Goal: Task Accomplishment & Management: Use online tool/utility

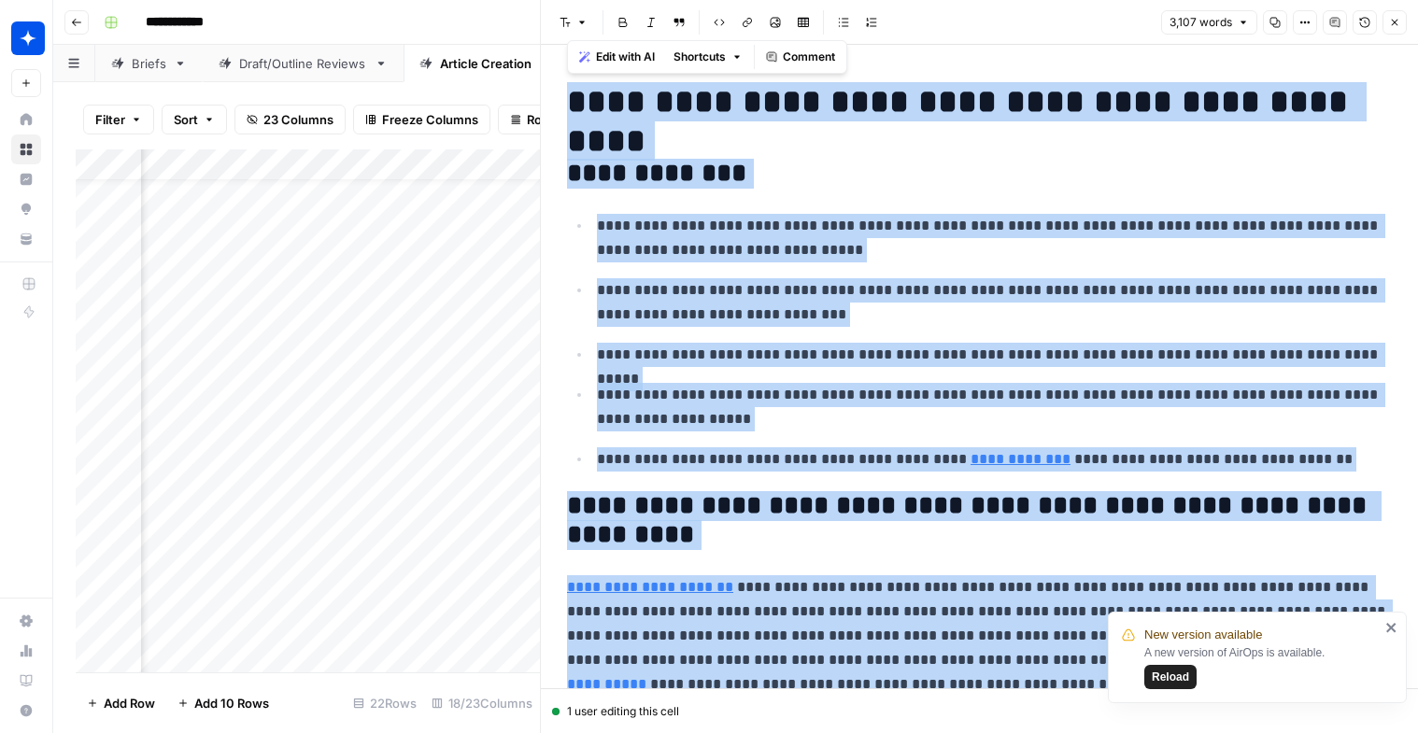
scroll to position [57, 1099]
click at [1395, 19] on icon "button" at bounding box center [1394, 22] width 11 height 11
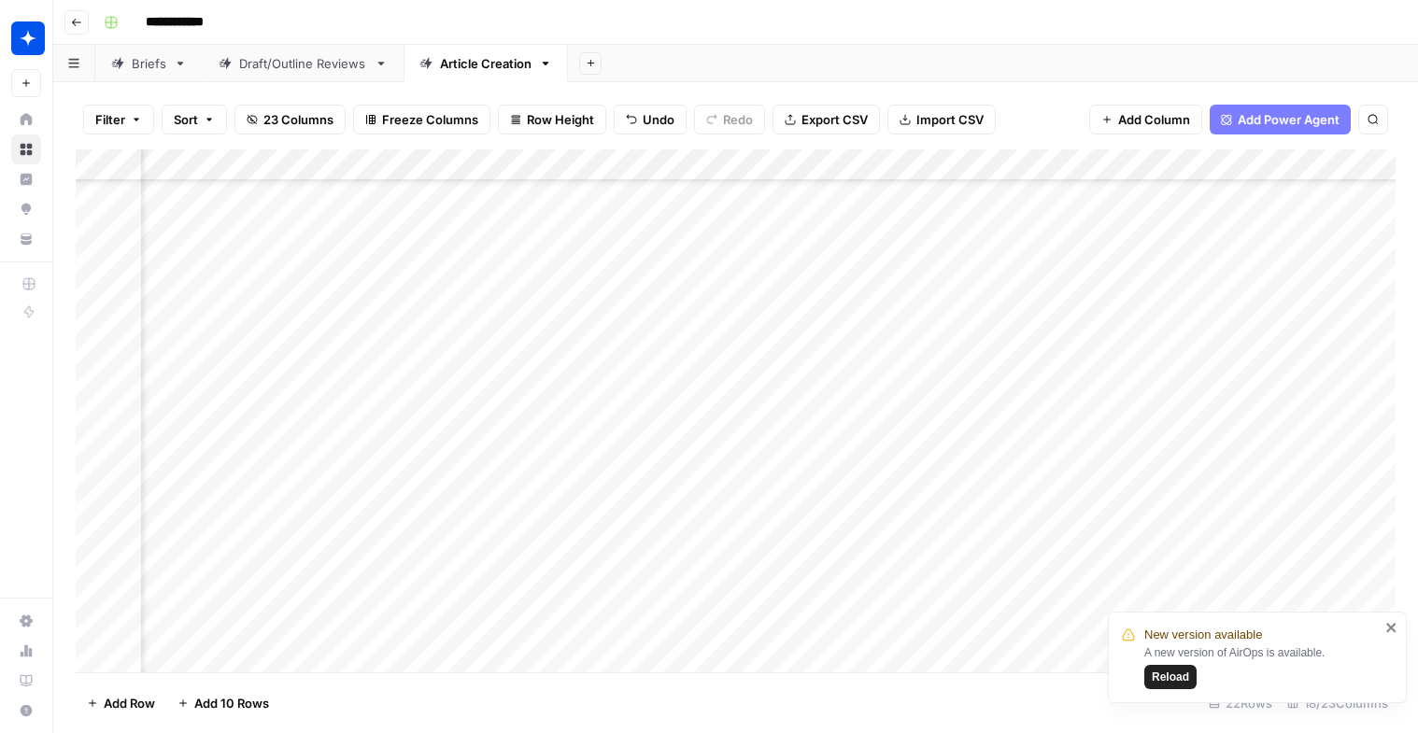
scroll to position [323, 1590]
click at [390, 318] on div "Add Column" at bounding box center [736, 410] width 1320 height 523
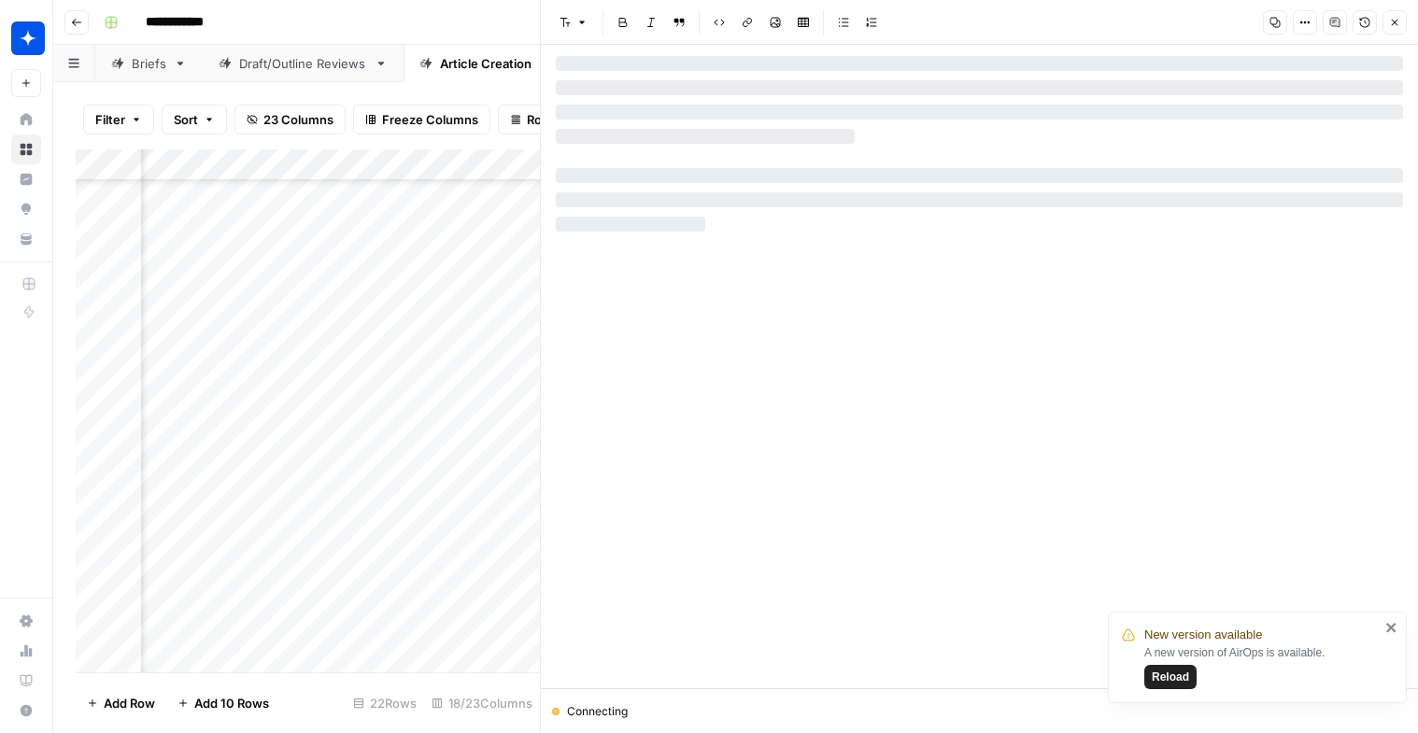
click at [1391, 627] on icon "close" at bounding box center [1390, 627] width 9 height 9
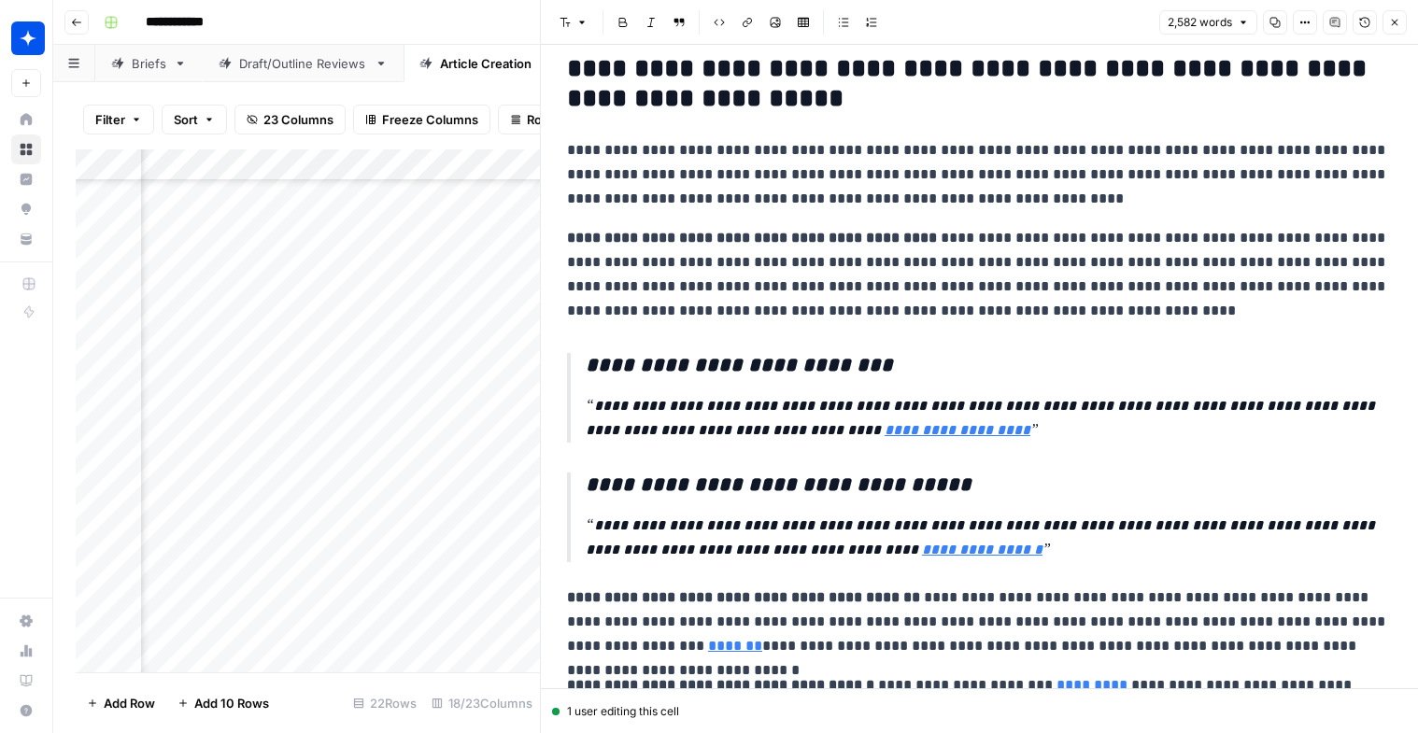
scroll to position [5020, 0]
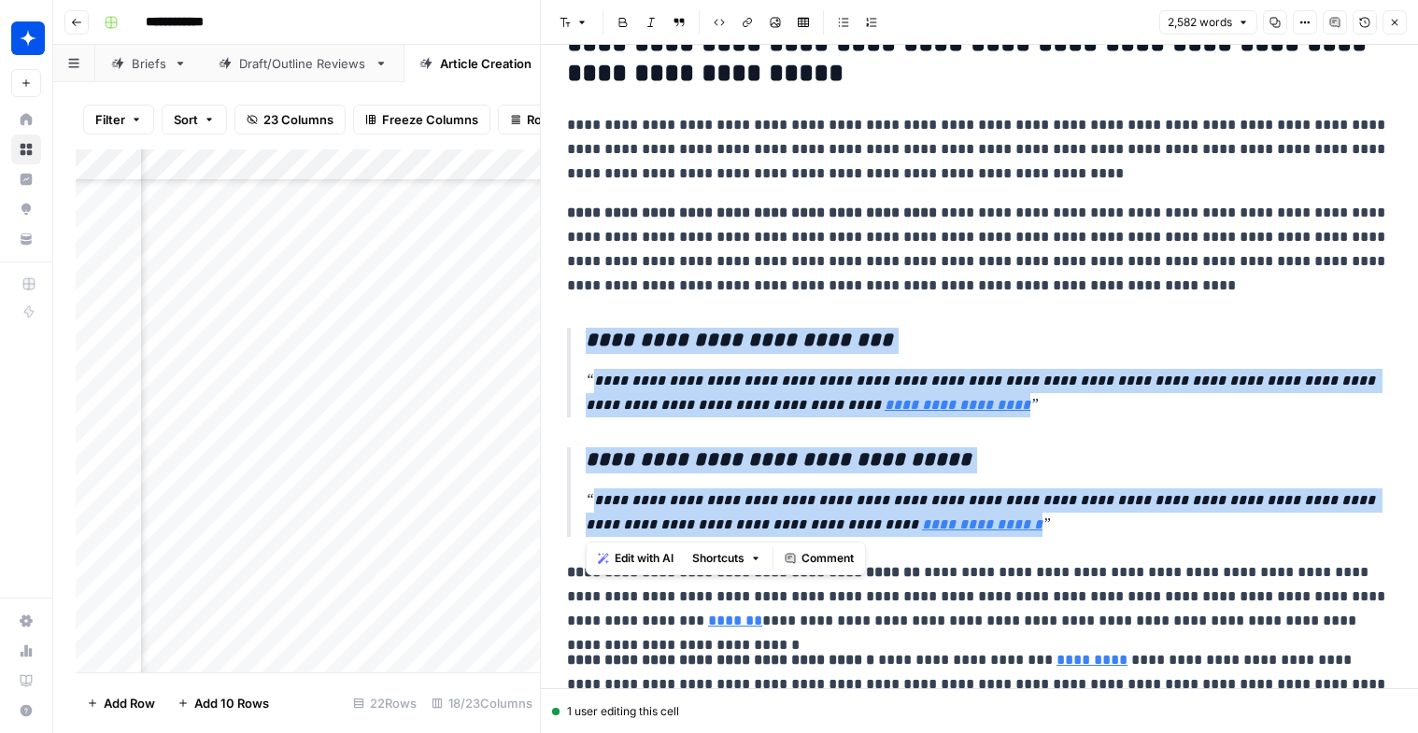
drag, startPoint x: 972, startPoint y: 530, endPoint x: 594, endPoint y: 324, distance: 430.9
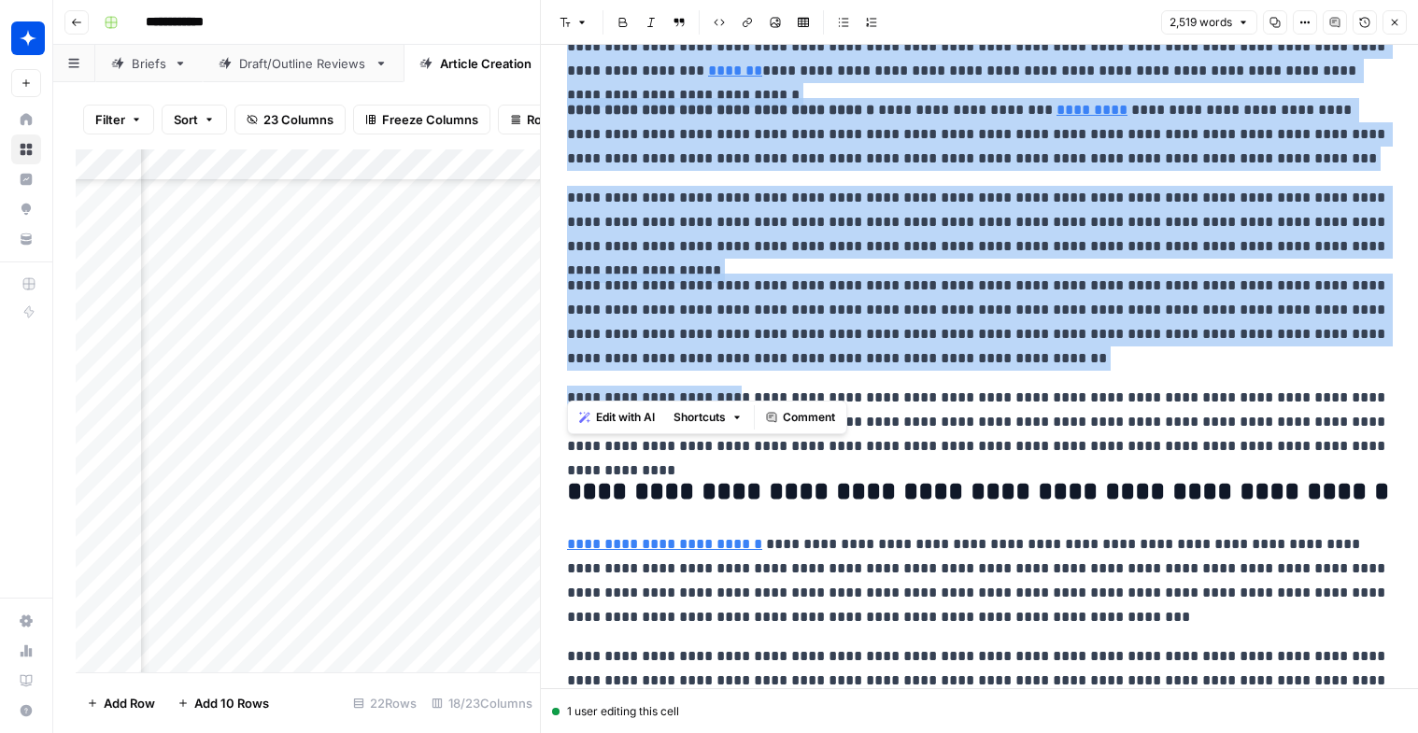
scroll to position [5344, 0]
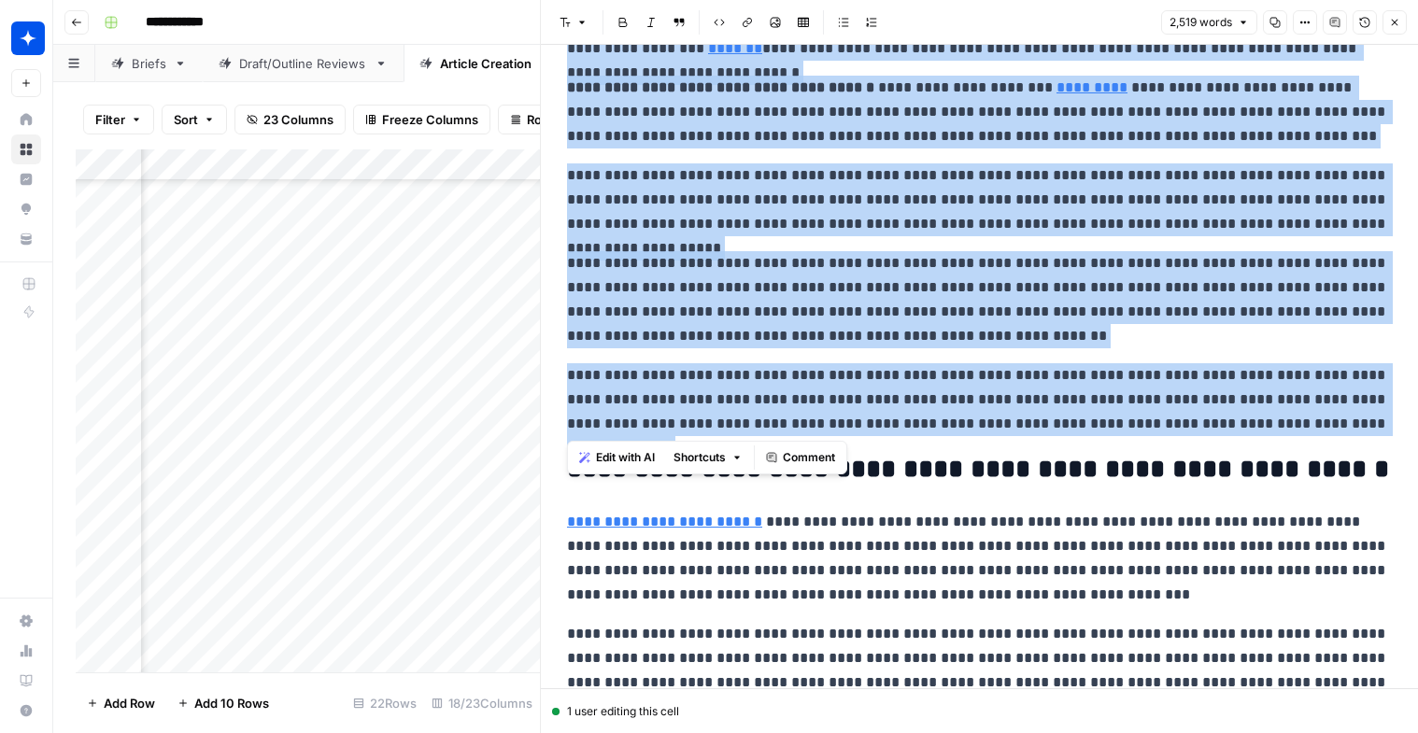
drag, startPoint x: 567, startPoint y: 108, endPoint x: 1330, endPoint y: 431, distance: 828.2
click at [603, 467] on button "Edit with AI" at bounding box center [617, 457] width 91 height 24
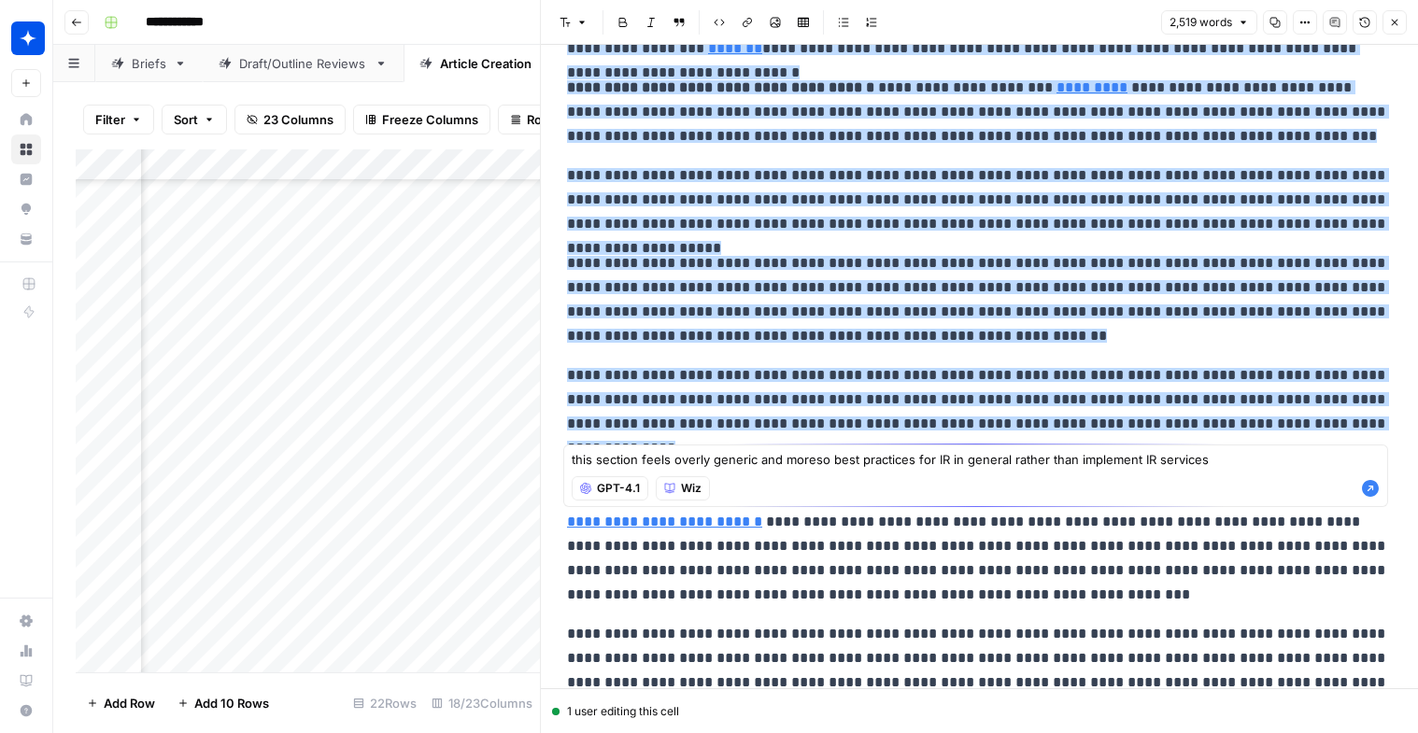
type textarea "this section feels overly generic and moreso best practices for IR in general r…"
click at [1372, 489] on icon "button" at bounding box center [1370, 488] width 17 height 17
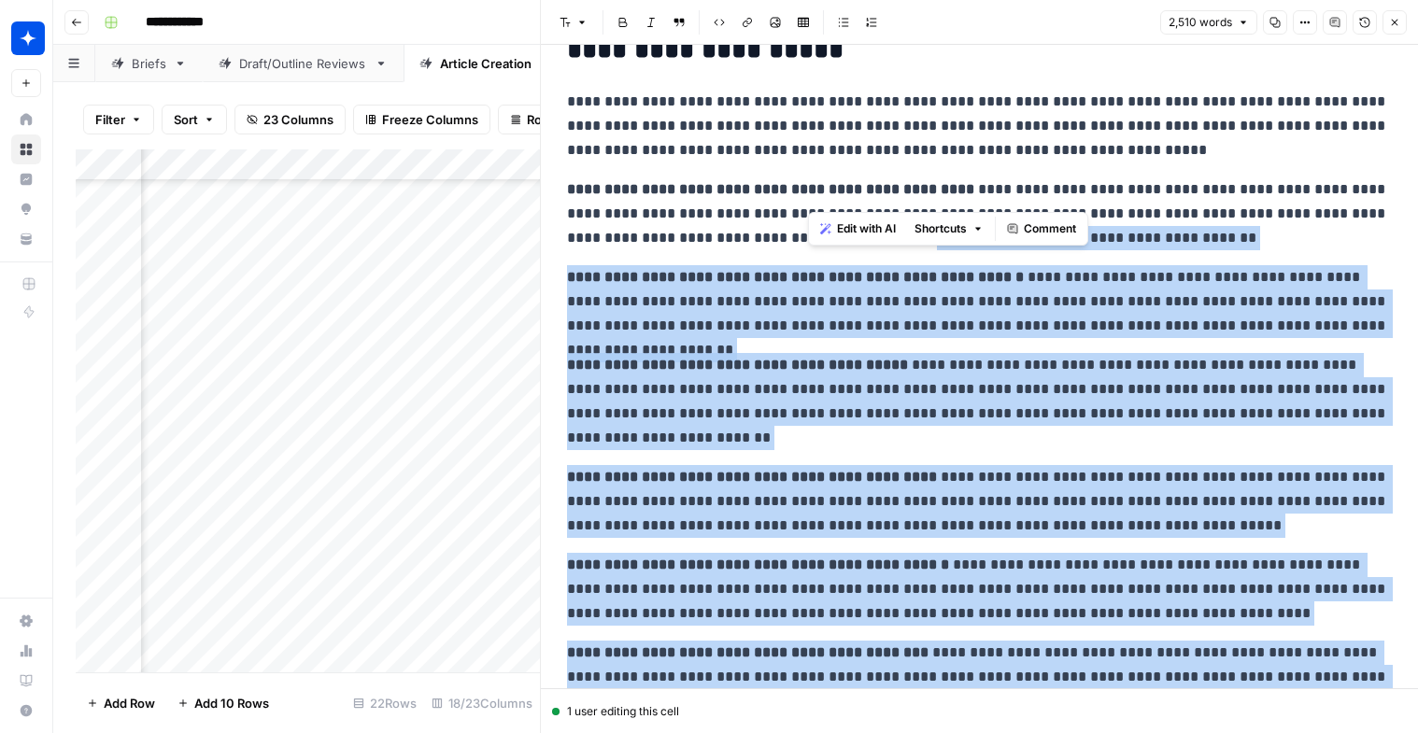
scroll to position [5019, 0]
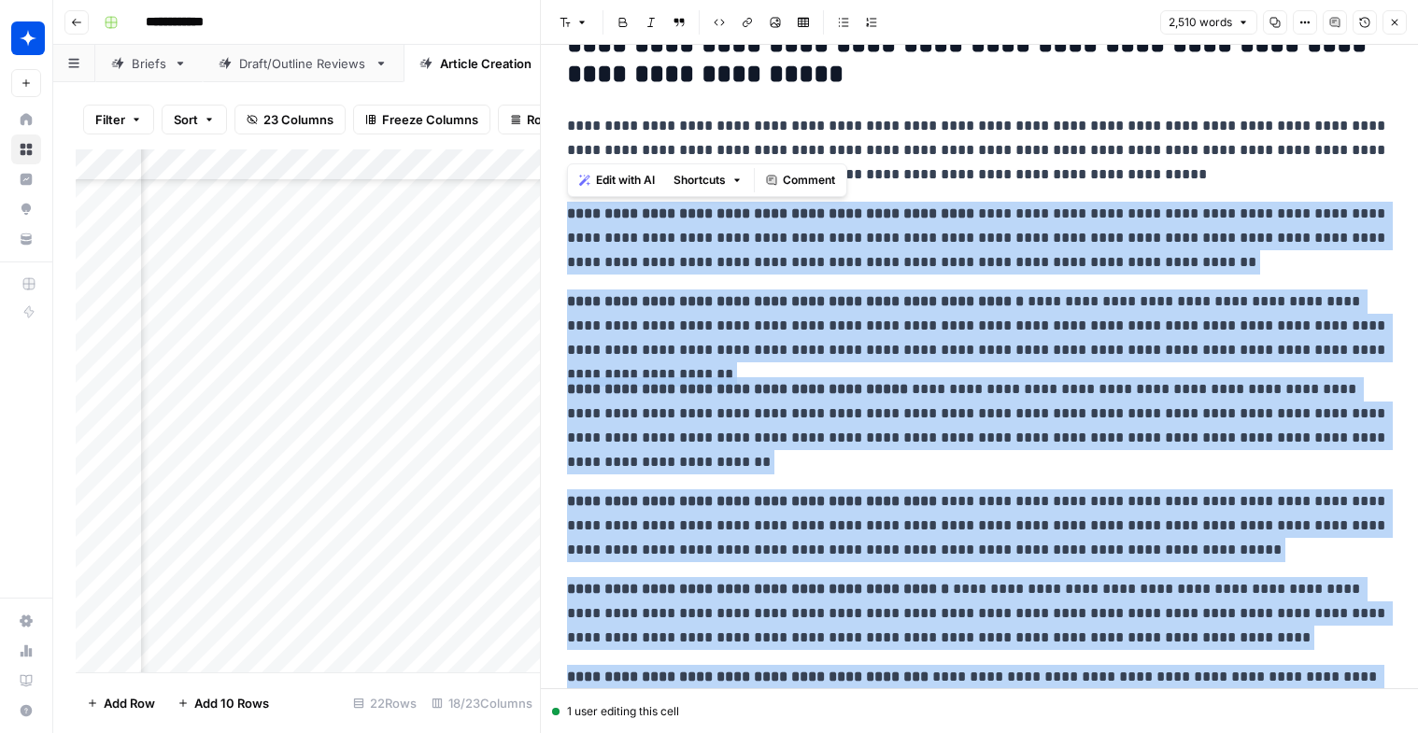
drag, startPoint x: 1206, startPoint y: 289, endPoint x: 569, endPoint y: 205, distance: 642.4
copy div "**********"
